Goal: Information Seeking & Learning: Check status

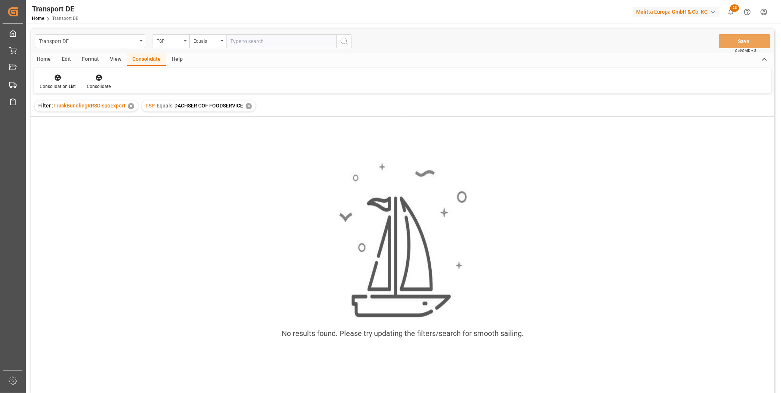
click at [248, 102] on div "TSP Equals DACHSER COF FOODSERVICE ✕" at bounding box center [199, 105] width 114 height 11
click at [246, 104] on div "✕" at bounding box center [249, 106] width 6 height 6
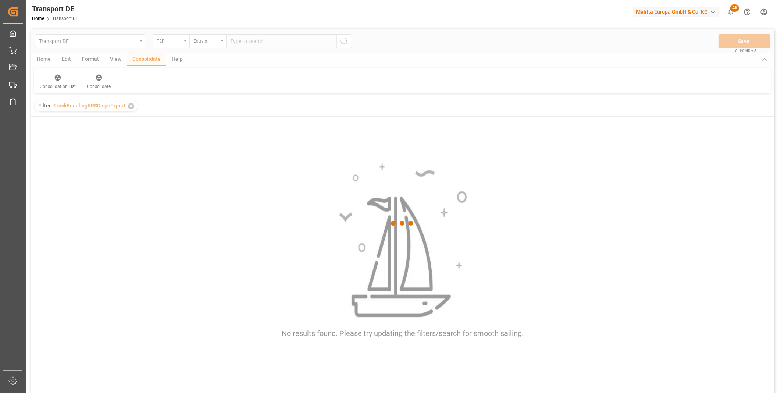
click at [212, 39] on div at bounding box center [402, 223] width 743 height 388
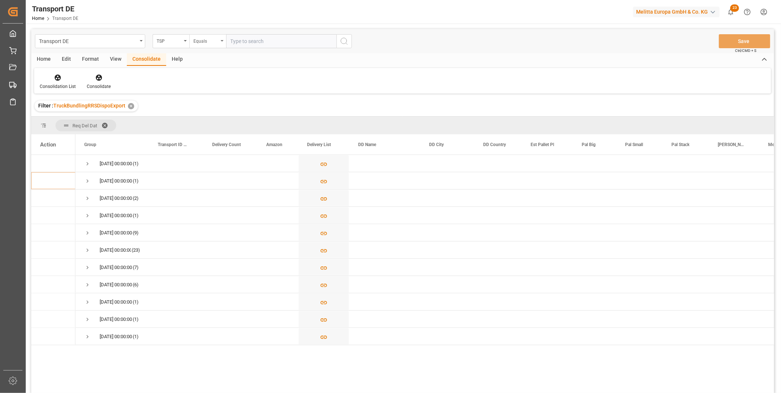
click at [212, 39] on div "Equals" at bounding box center [205, 40] width 25 height 8
click at [210, 118] on div "Starts with" at bounding box center [245, 121] width 110 height 15
type input "Van R"
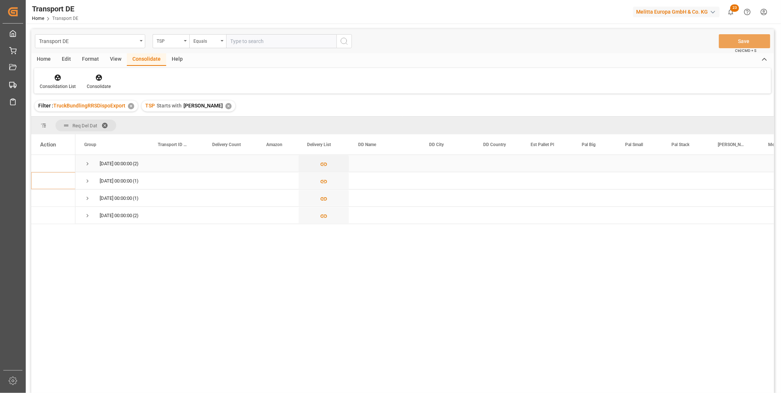
click at [89, 159] on span "Press SPACE to select this row." at bounding box center [87, 163] width 7 height 17
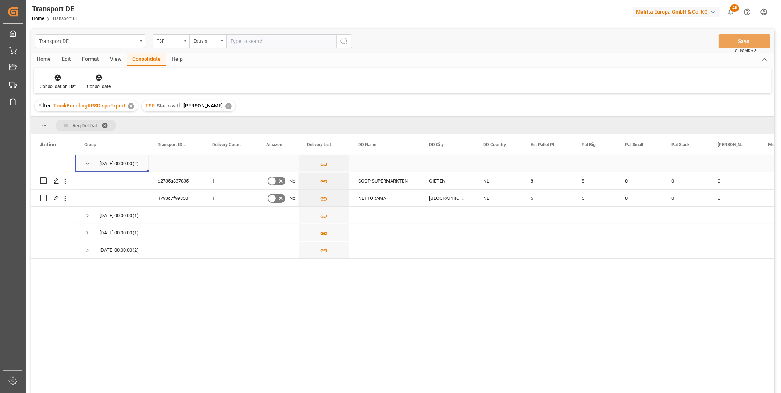
click at [83, 164] on div "10.10.2025 00:00:00 (2)" at bounding box center [112, 163] width 74 height 17
click at [86, 160] on span "Press SPACE to select this row." at bounding box center [87, 163] width 7 height 17
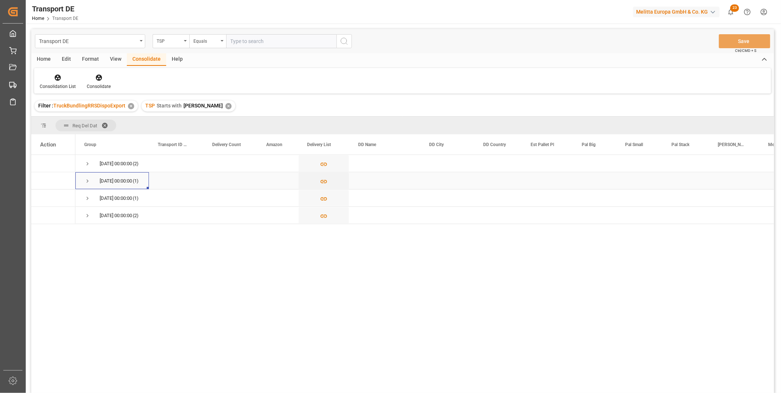
click at [90, 183] on span "Press SPACE to select this row." at bounding box center [87, 181] width 7 height 7
click at [93, 212] on span "13.10.2025 00:00:00 (1)" at bounding box center [112, 215] width 56 height 16
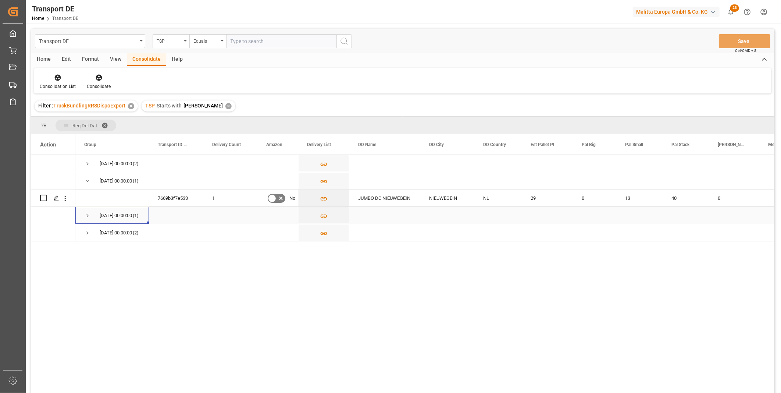
click at [89, 213] on span "Press SPACE to select this row." at bounding box center [87, 215] width 7 height 7
click at [85, 247] on span "Press SPACE to select this row." at bounding box center [87, 250] width 7 height 7
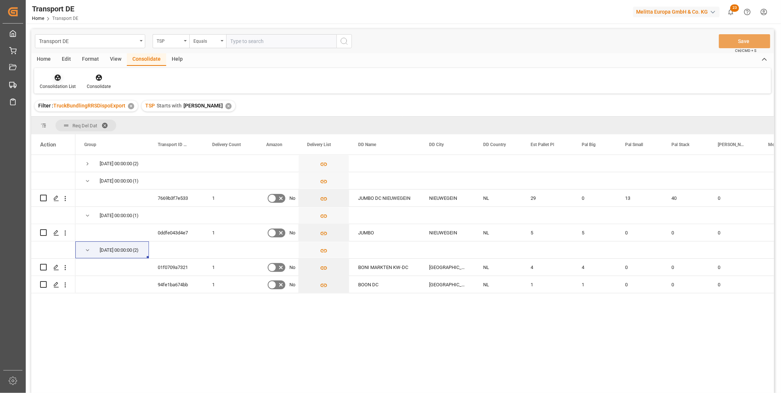
click at [51, 78] on div at bounding box center [58, 78] width 36 height 8
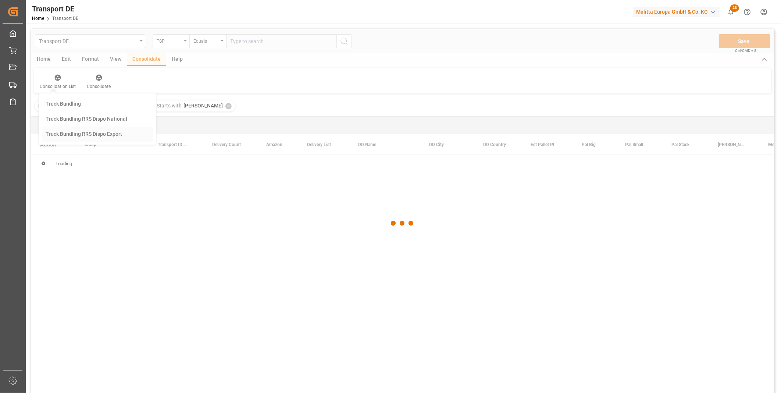
click at [96, 131] on div "Transport DE TSP Equals Save Ctrl/CMD + S Home Edit Format View Consolidate Hel…" at bounding box center [402, 220] width 743 height 383
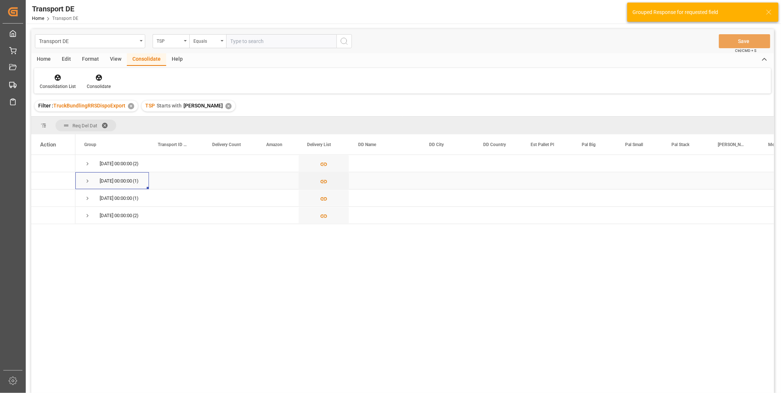
click at [86, 182] on span "Press SPACE to select this row." at bounding box center [87, 181] width 7 height 7
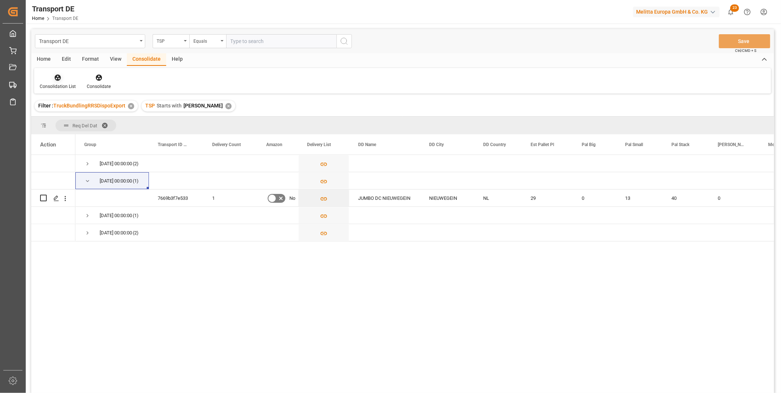
click at [57, 74] on icon at bounding box center [57, 77] width 7 height 7
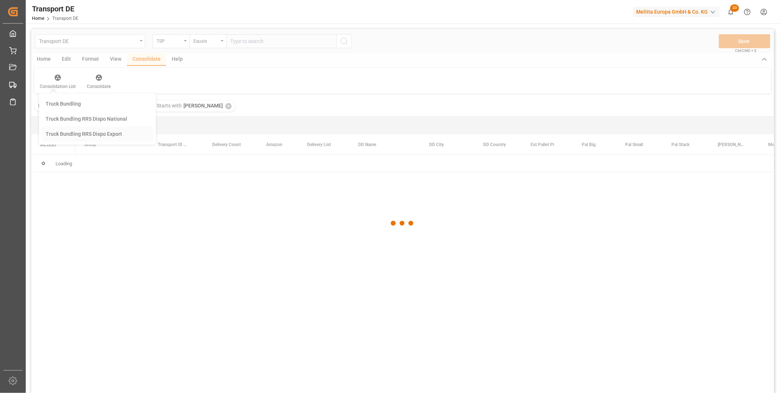
click at [109, 133] on div "Transport DE TSP Equals Save Ctrl/CMD + S Home Edit Format View Consolidate Hel…" at bounding box center [402, 220] width 743 height 383
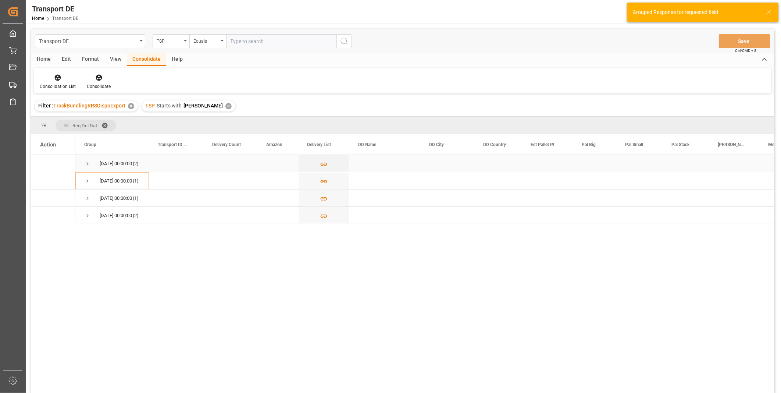
click at [83, 160] on div "10.10.2025 00:00:00 (2)" at bounding box center [112, 163] width 74 height 17
click at [88, 178] on span "Press SPACE to select this row." at bounding box center [87, 181] width 7 height 7
click at [87, 165] on span "Press SPACE to select this row." at bounding box center [87, 163] width 7 height 7
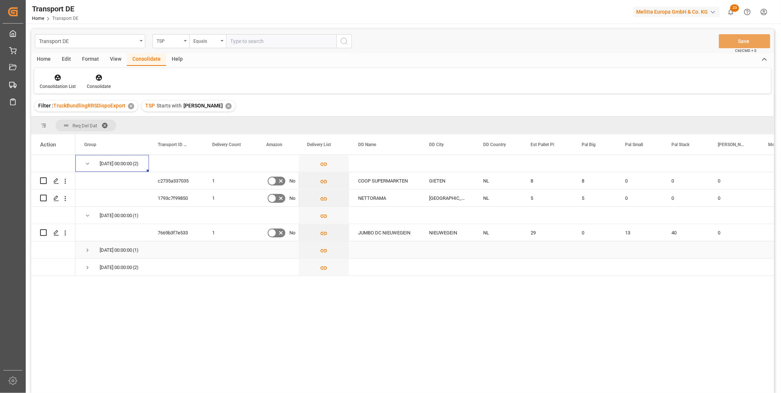
click at [90, 251] on span "Press SPACE to select this row." at bounding box center [87, 250] width 7 height 7
click at [85, 289] on span "Press SPACE to select this row." at bounding box center [87, 284] width 7 height 17
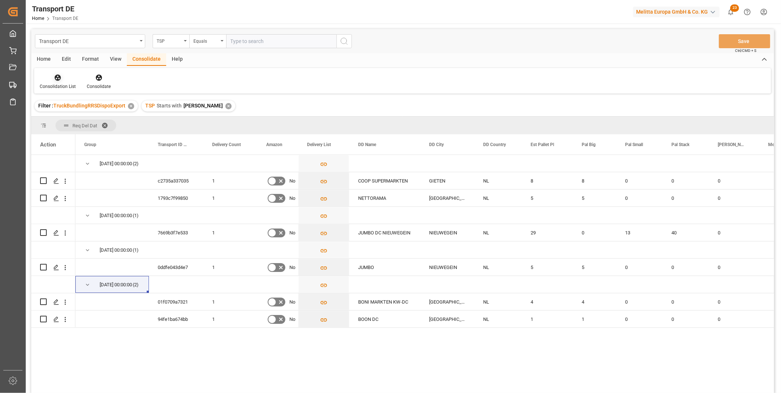
click at [55, 83] on div "Consolidation List" at bounding box center [58, 86] width 36 height 7
click at [80, 133] on div "Transport DE TSP Equals Save Ctrl/CMD + S Home Edit Format View Consolidate Hel…" at bounding box center [402, 220] width 743 height 383
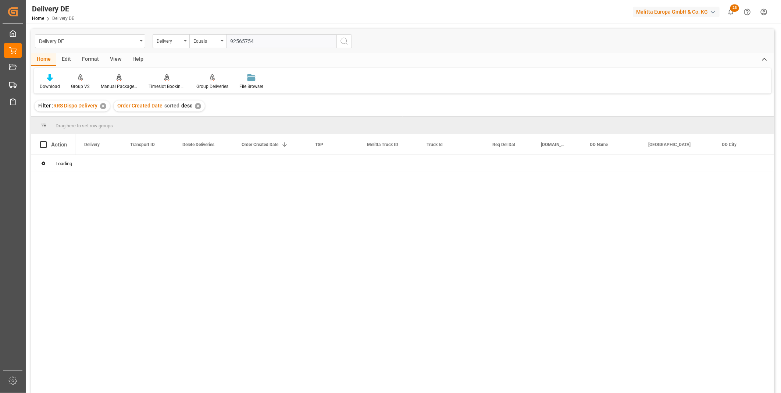
type input "92565754"
click at [350, 48] on div "Delivery DE Delivery Equals 92565754" at bounding box center [402, 41] width 743 height 24
click at [347, 39] on icon "search button" at bounding box center [344, 41] width 9 height 9
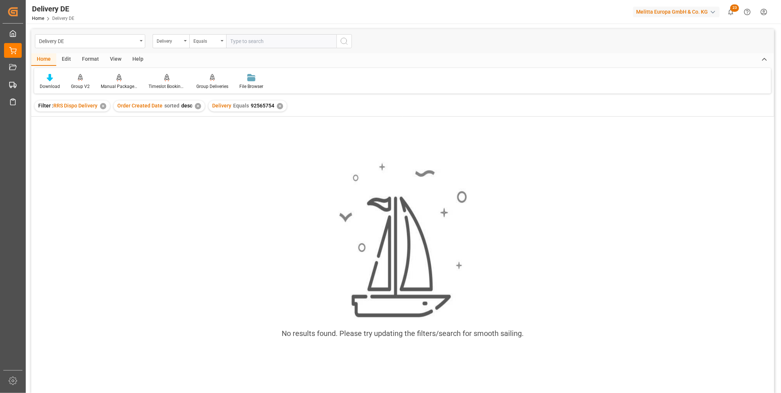
click at [429, 63] on div "Home Edit Format View Help" at bounding box center [402, 59] width 743 height 12
click at [197, 105] on div "✕" at bounding box center [198, 106] width 6 height 6
click at [277, 106] on div "✕" at bounding box center [280, 106] width 6 height 6
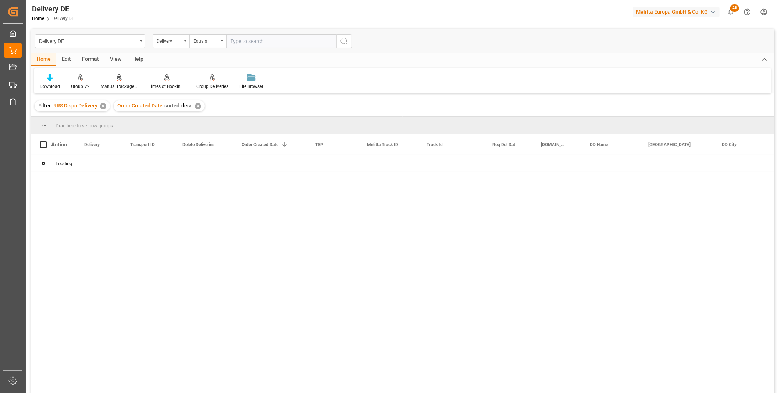
click at [239, 39] on input "text" at bounding box center [281, 41] width 110 height 14
paste input "92565754"
type input "92565754"
click at [357, 40] on div "Delivery DE Delivery Equals 92565754" at bounding box center [402, 41] width 743 height 24
click at [346, 39] on circle "search button" at bounding box center [344, 41] width 6 height 6
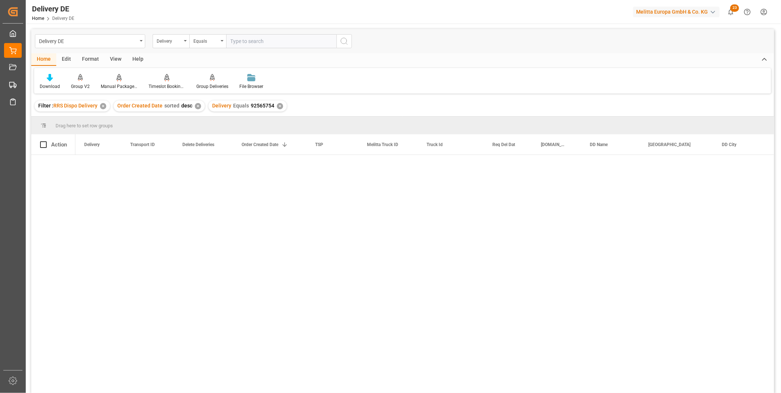
click at [279, 107] on div "✕" at bounding box center [280, 106] width 6 height 6
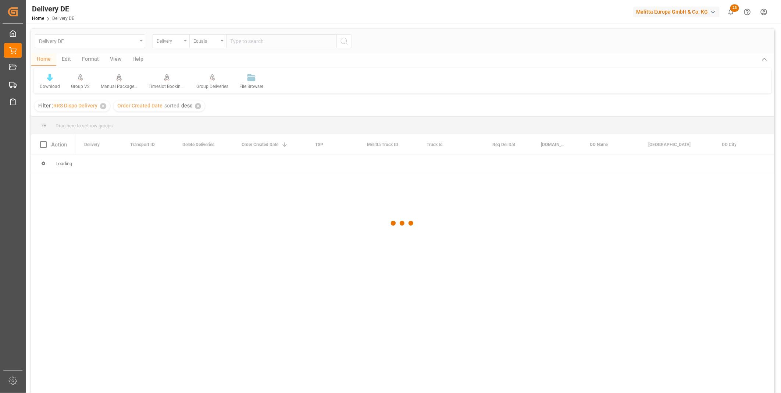
click at [246, 44] on div at bounding box center [402, 223] width 743 height 388
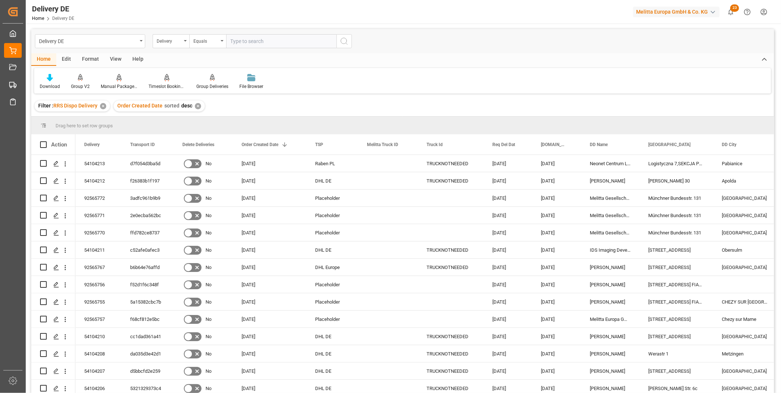
click at [245, 42] on input "text" at bounding box center [281, 41] width 110 height 14
paste input "92565754"
type input "92565754"
click at [344, 37] on icon "search button" at bounding box center [344, 41] width 9 height 9
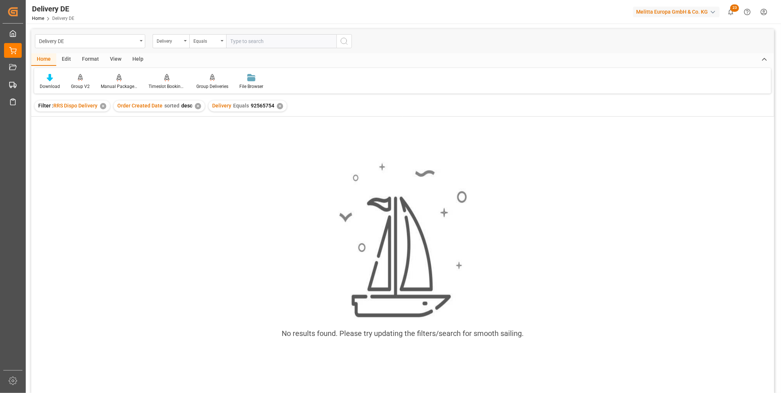
click at [278, 103] on div "✕" at bounding box center [280, 106] width 6 height 6
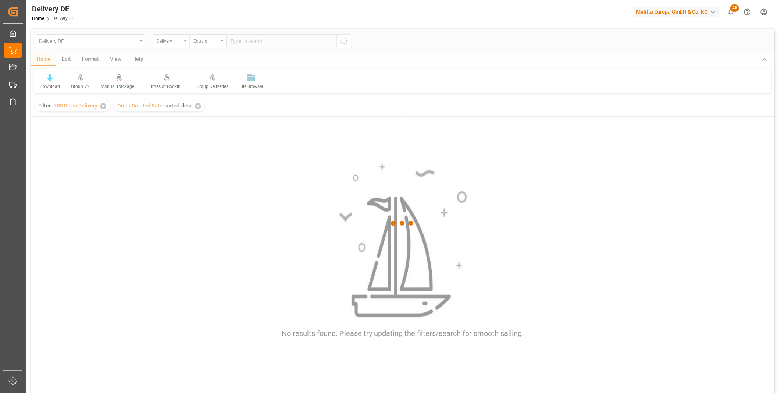
click at [254, 50] on div at bounding box center [402, 223] width 743 height 388
click at [248, 37] on div at bounding box center [402, 223] width 743 height 388
click at [248, 40] on div at bounding box center [402, 223] width 743 height 388
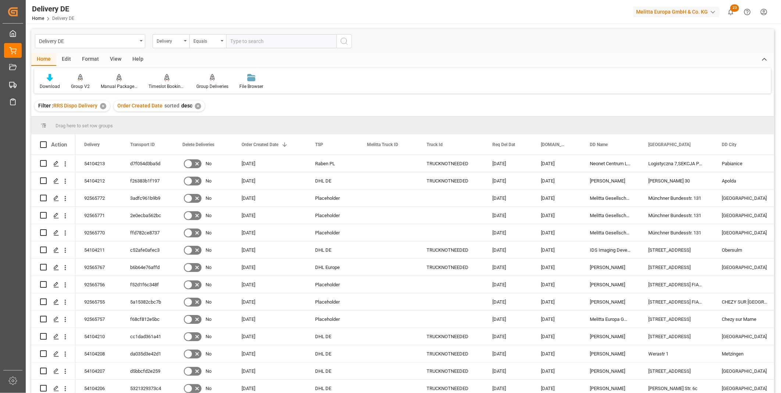
click at [248, 40] on input "text" at bounding box center [281, 41] width 110 height 14
paste input "92565754"
type input "92565754"
click at [343, 42] on icon "search button" at bounding box center [344, 41] width 9 height 9
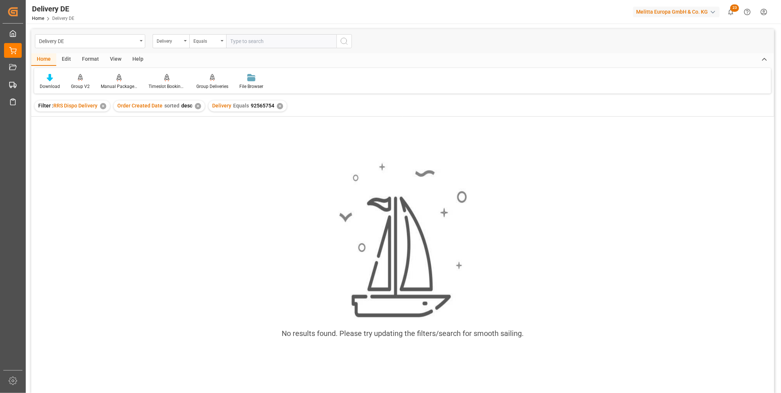
click at [279, 104] on div "✕" at bounding box center [280, 106] width 6 height 6
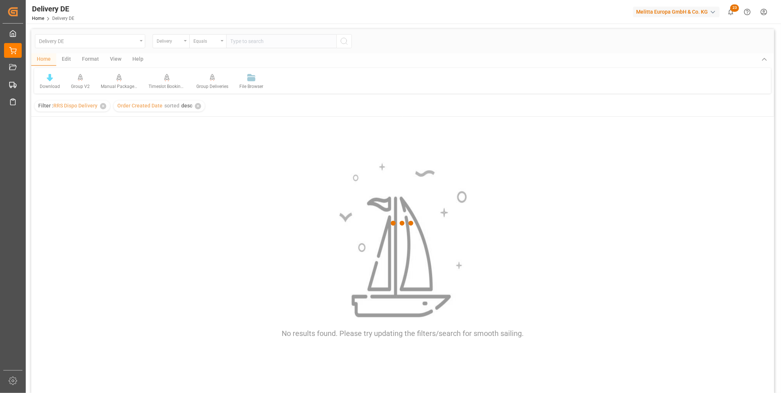
click at [258, 43] on div at bounding box center [402, 223] width 743 height 388
click at [258, 42] on div at bounding box center [402, 223] width 743 height 388
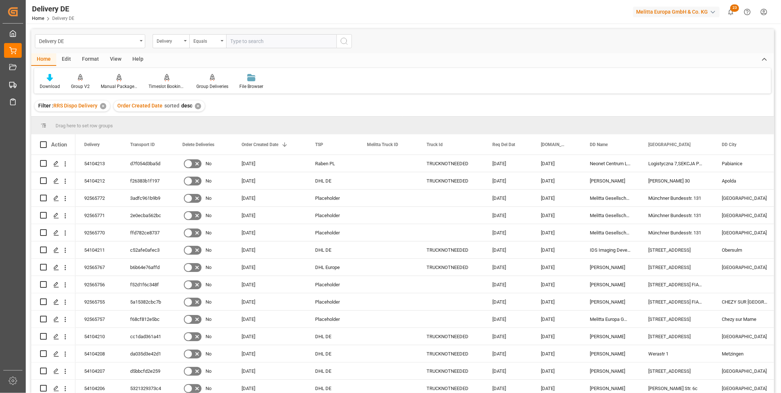
click at [258, 42] on input "text" at bounding box center [281, 41] width 110 height 14
paste input "92565754"
type input "92565754"
click at [341, 42] on icon "search button" at bounding box center [344, 41] width 9 height 9
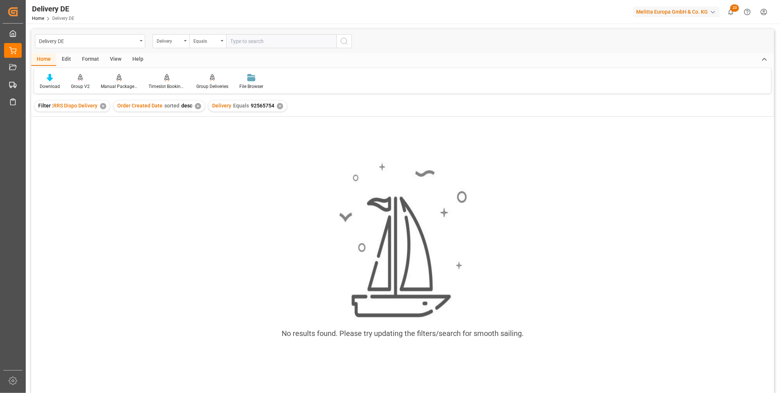
click at [65, 392] on html "Created by potrace 1.15, written by [PERSON_NAME] [DATE]-[DATE] Created by potr…" at bounding box center [390, 196] width 781 height 393
